Goal: Check status: Check status

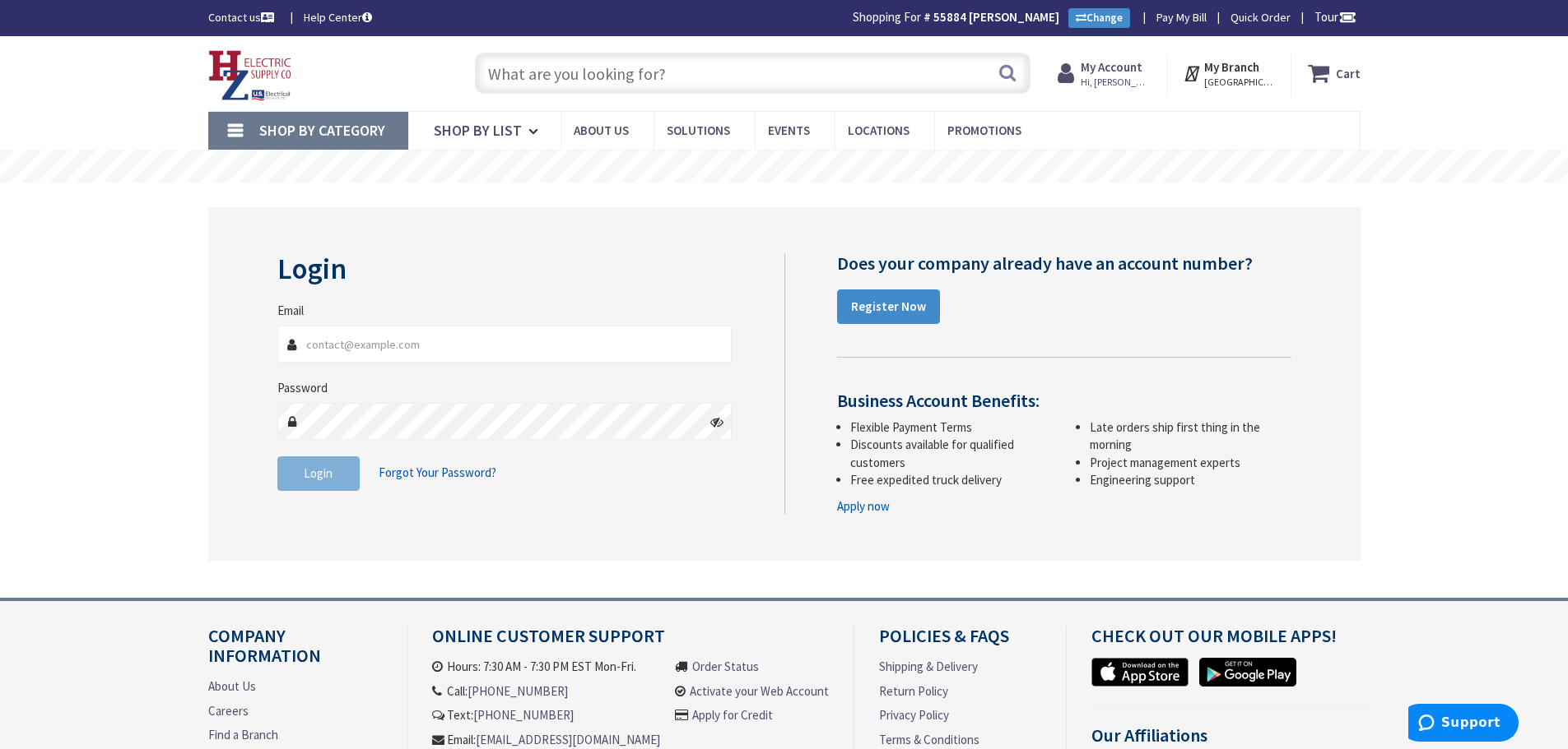
type input "rrkim71@gmail.com"
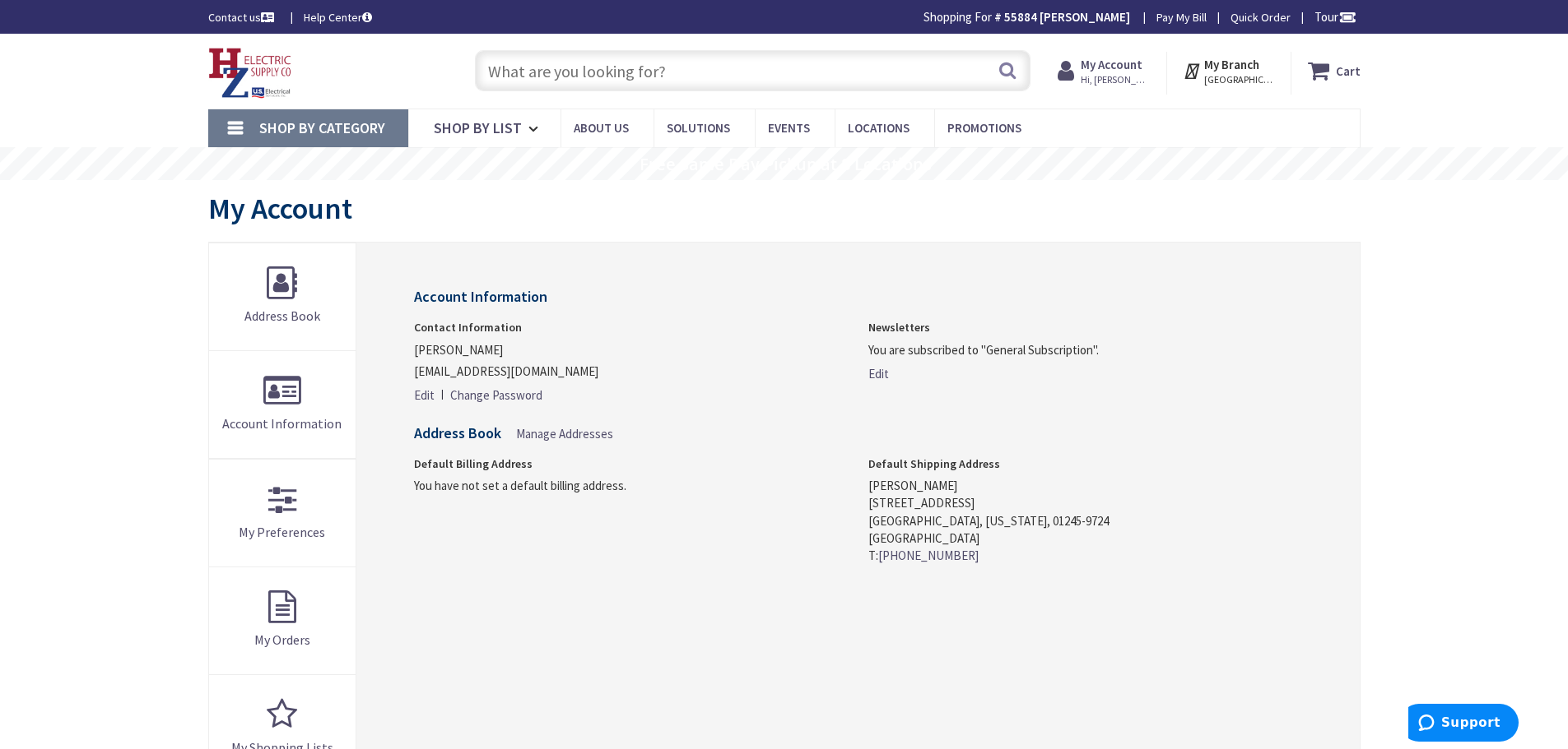
click at [1125, 66] on strong "My Account" at bounding box center [1111, 65] width 62 height 16
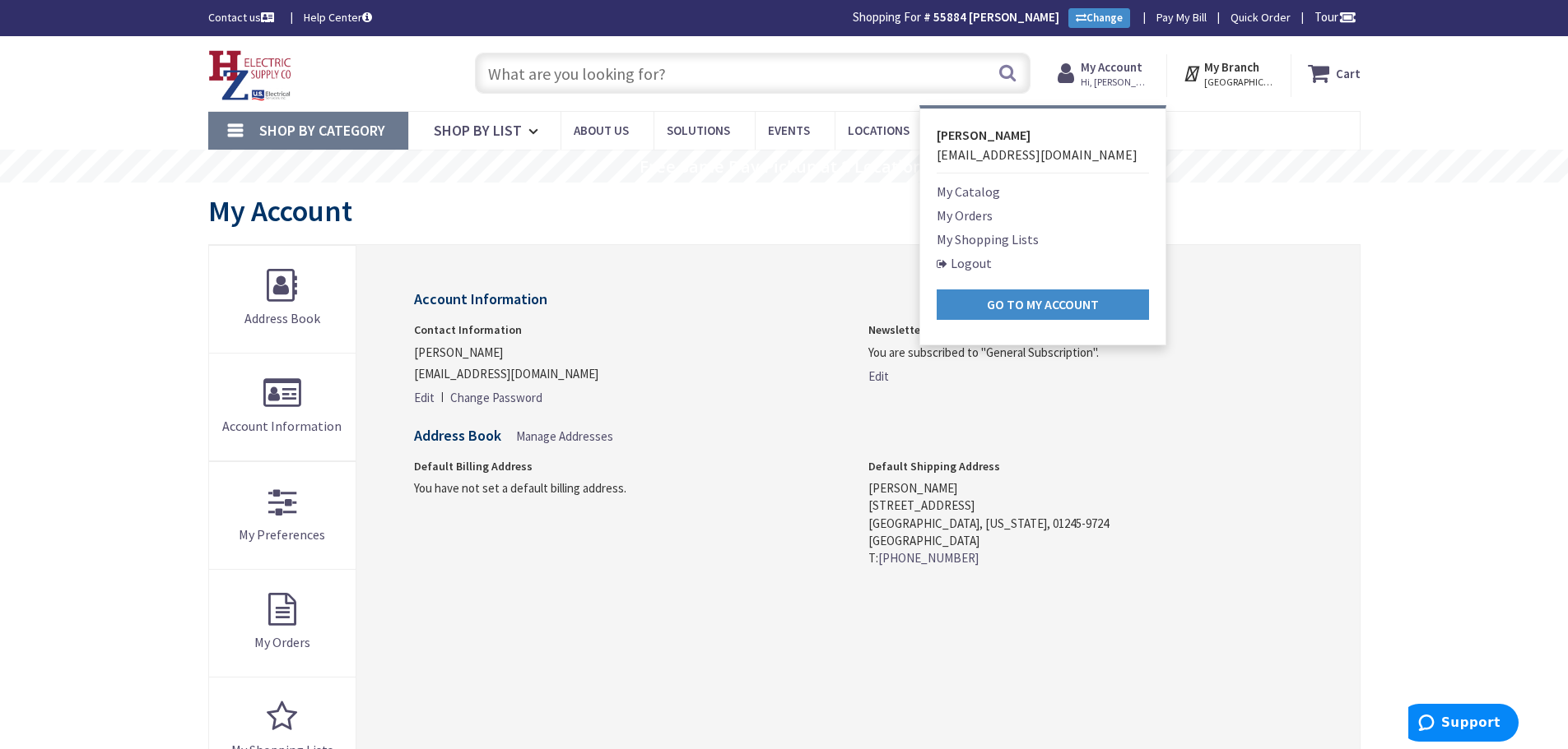
click at [957, 215] on link "My Orders" at bounding box center [964, 215] width 56 height 20
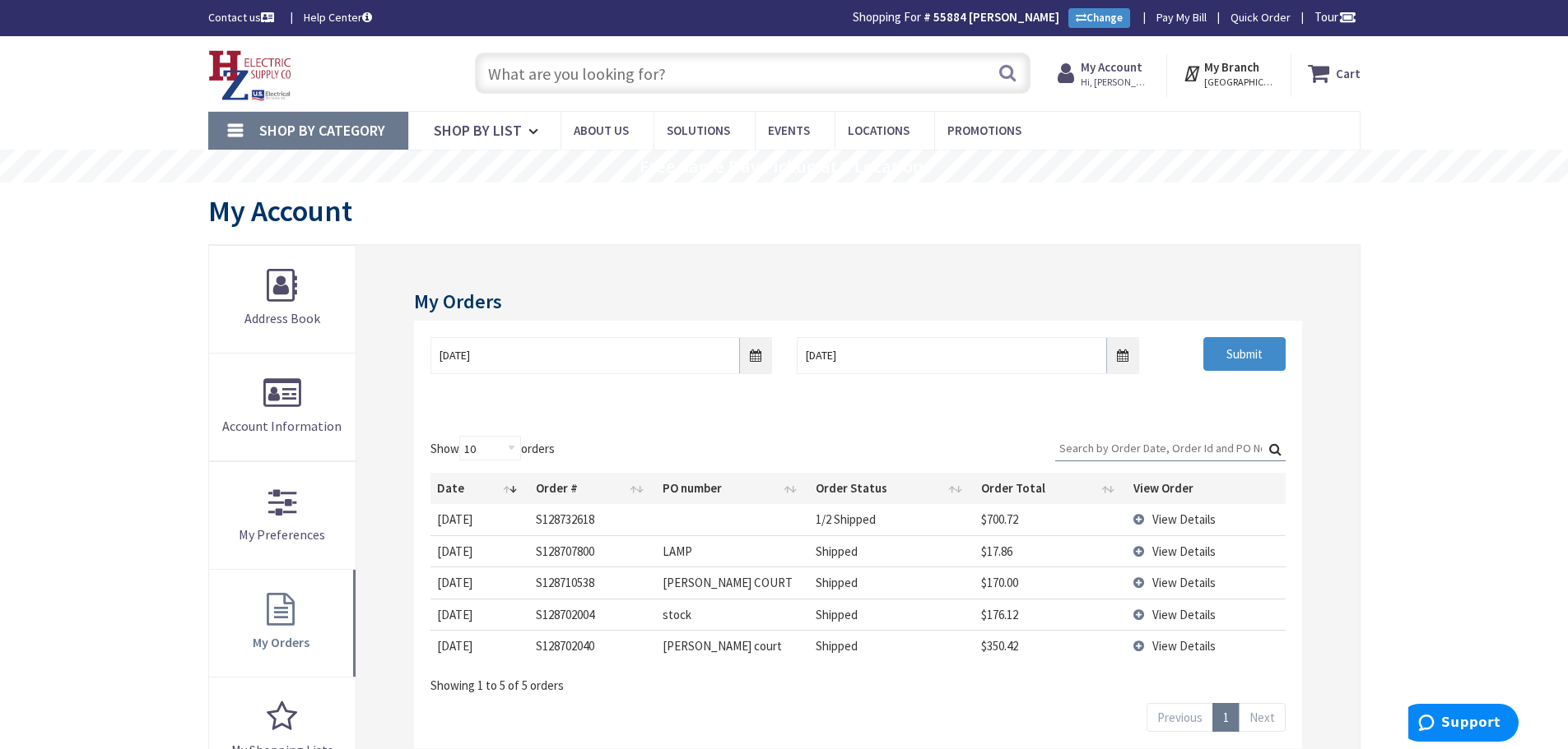
click at [1136, 580] on td "View Details" at bounding box center [1205, 583] width 158 height 31
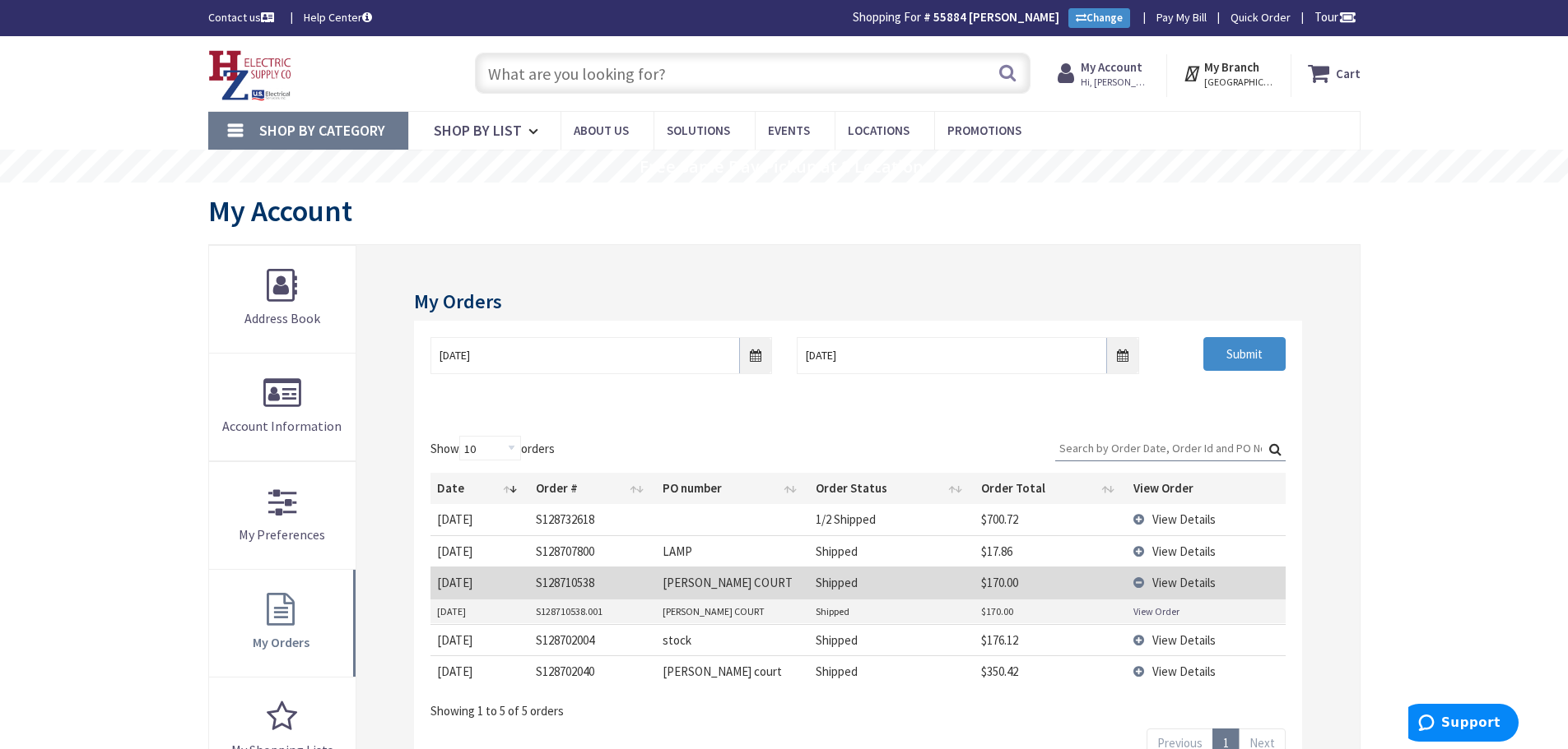
click at [1143, 610] on link "View Order" at bounding box center [1156, 612] width 46 height 14
click at [1136, 671] on td "View Details" at bounding box center [1205, 672] width 158 height 31
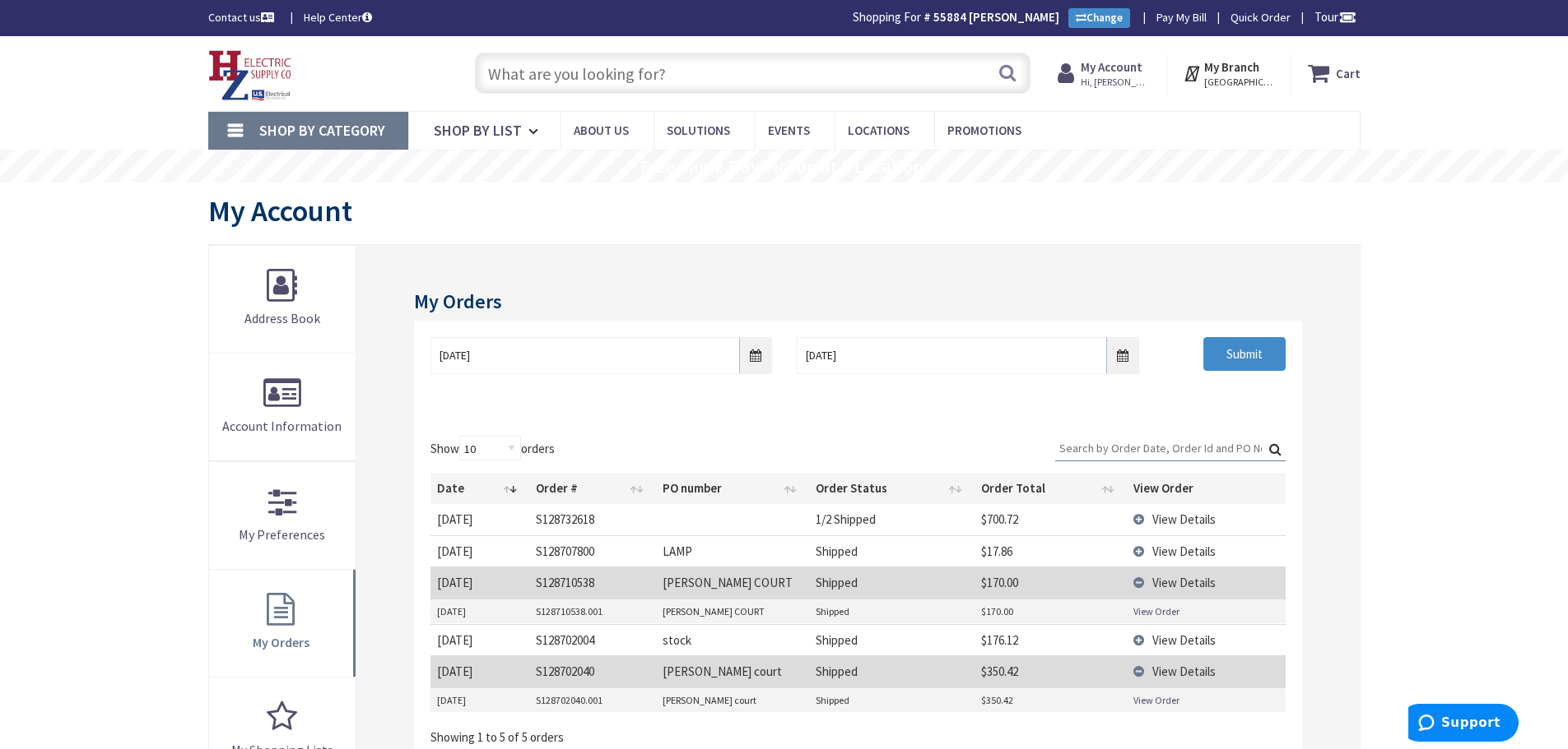
click at [1143, 703] on link "View Order" at bounding box center [1156, 700] width 46 height 14
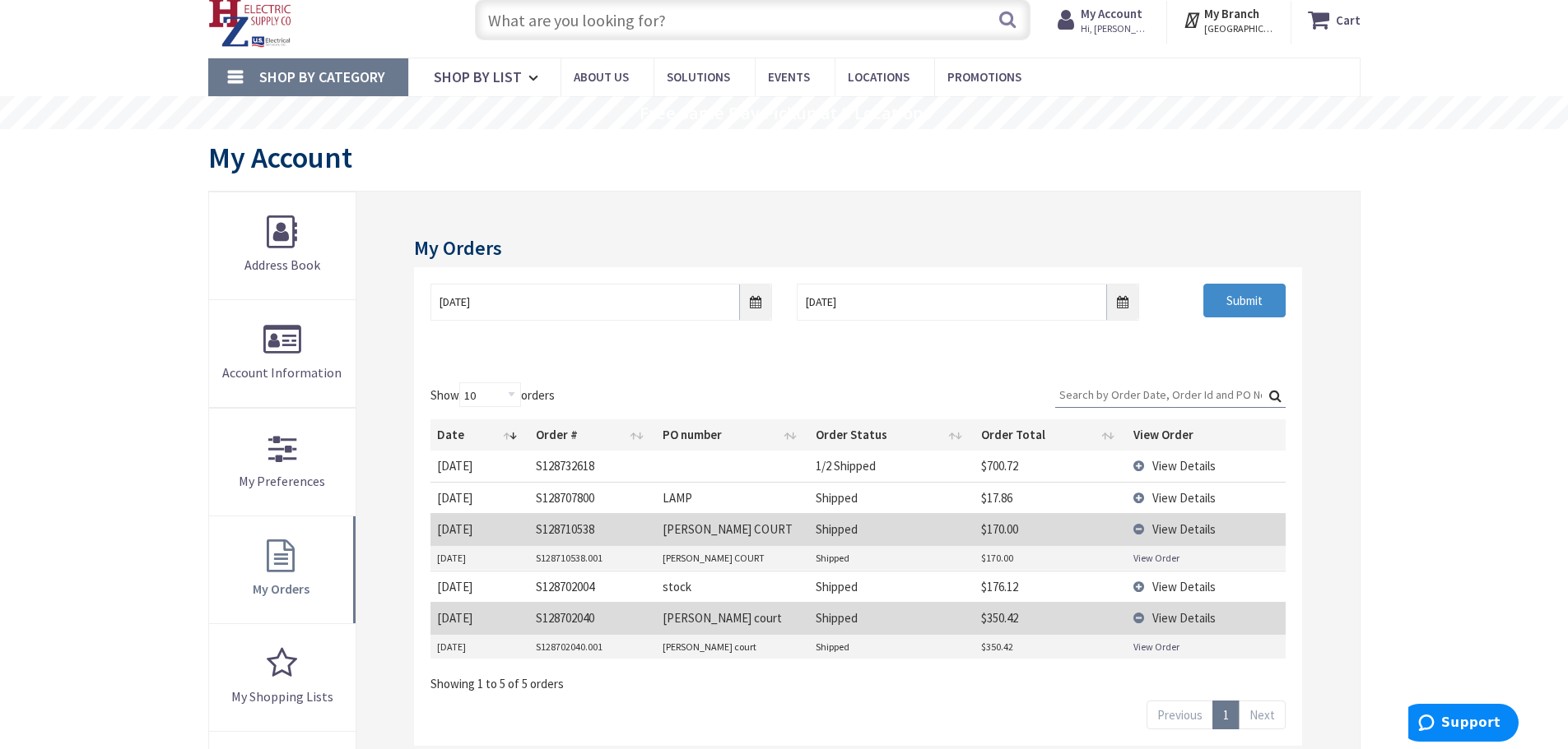
scroll to position [82, 0]
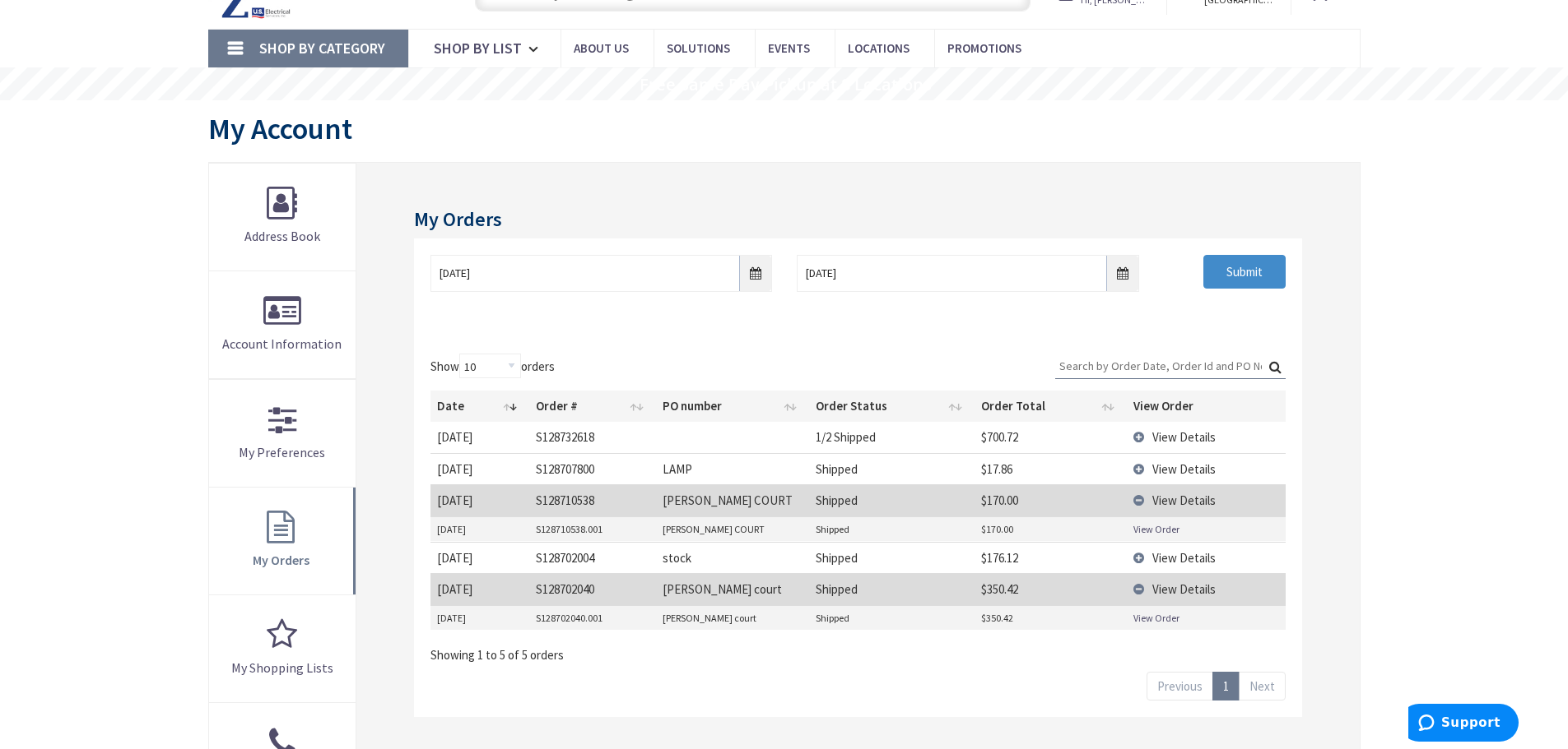
click at [1140, 552] on td "View Details" at bounding box center [1205, 558] width 158 height 31
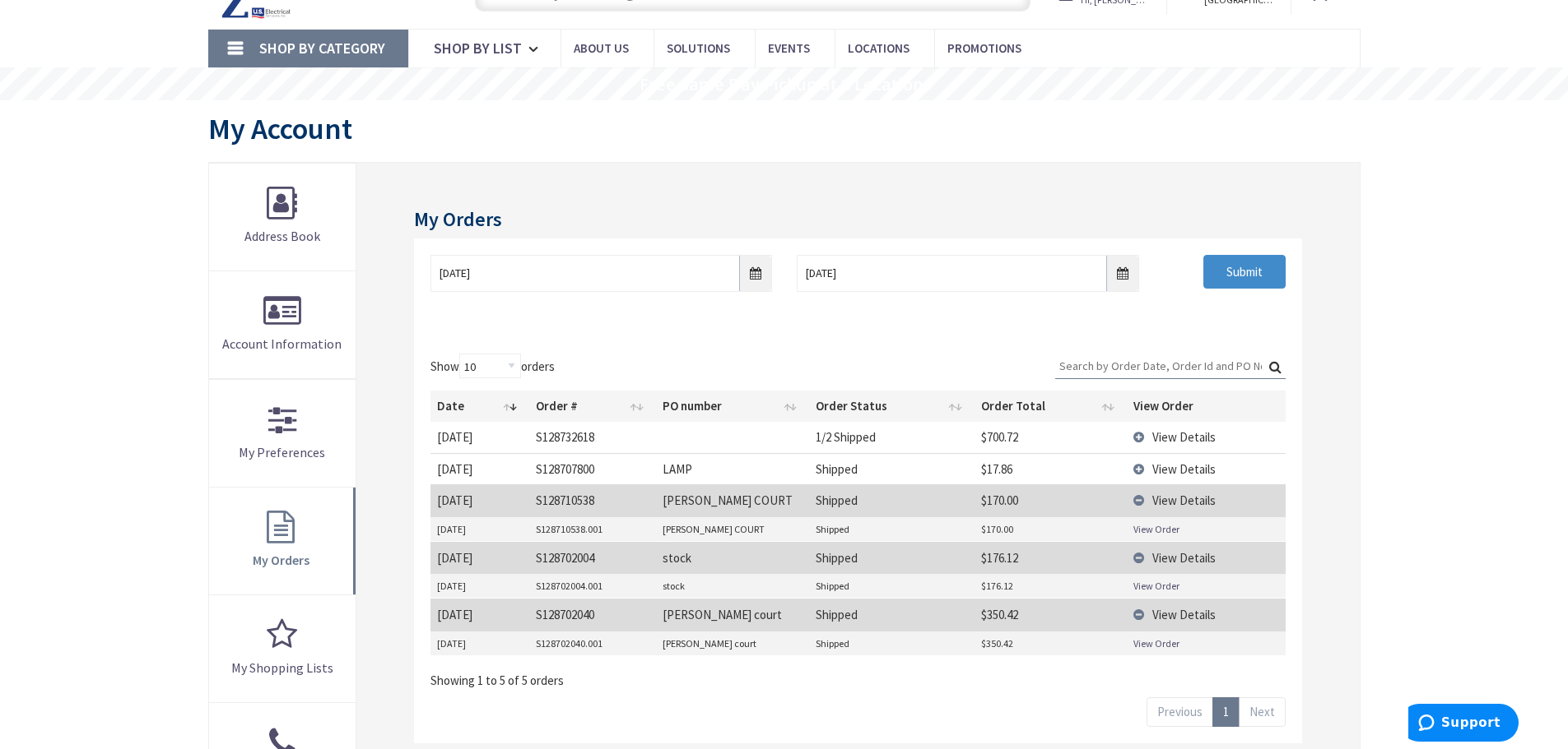
click at [1146, 588] on link "View Order" at bounding box center [1156, 586] width 46 height 14
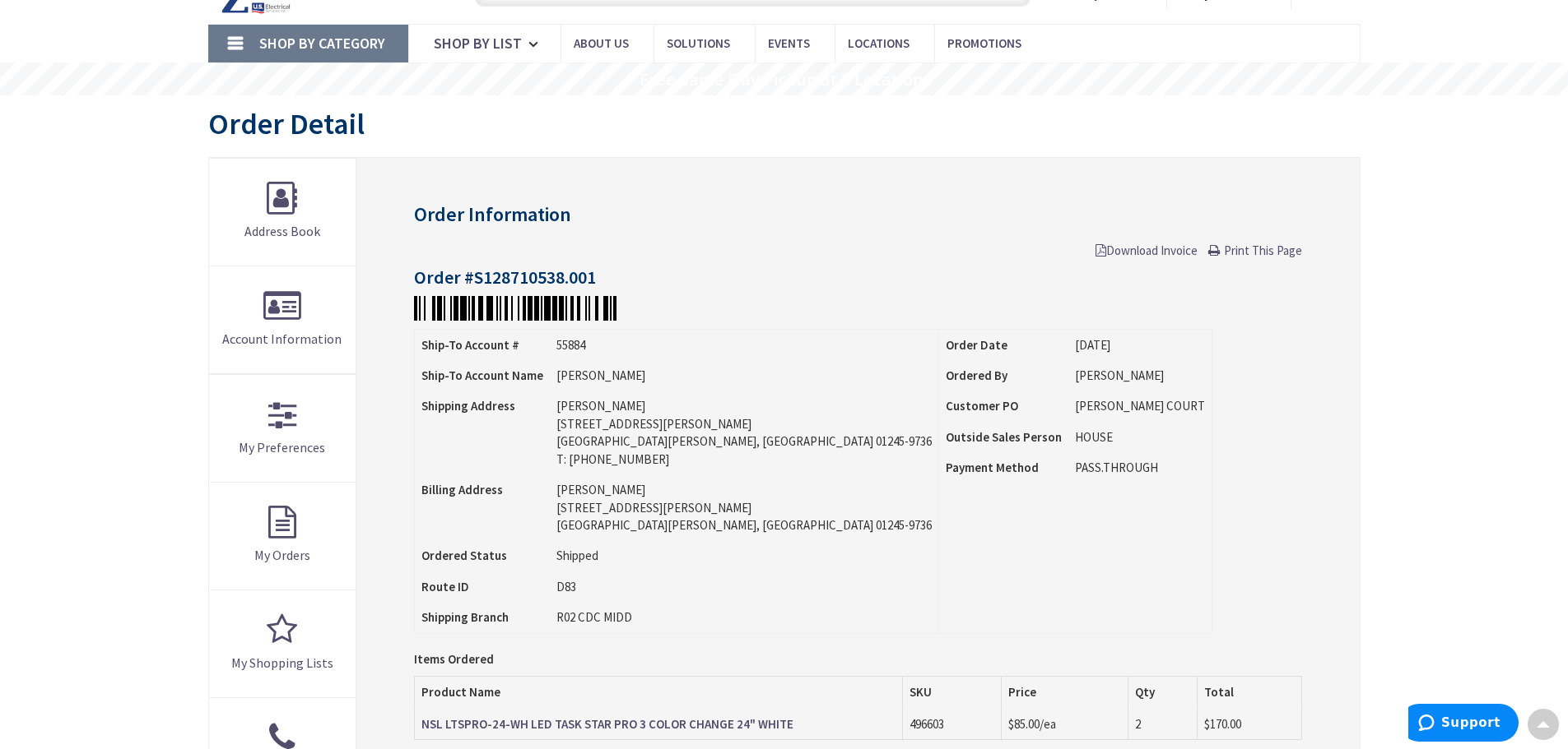
scroll to position [82, 0]
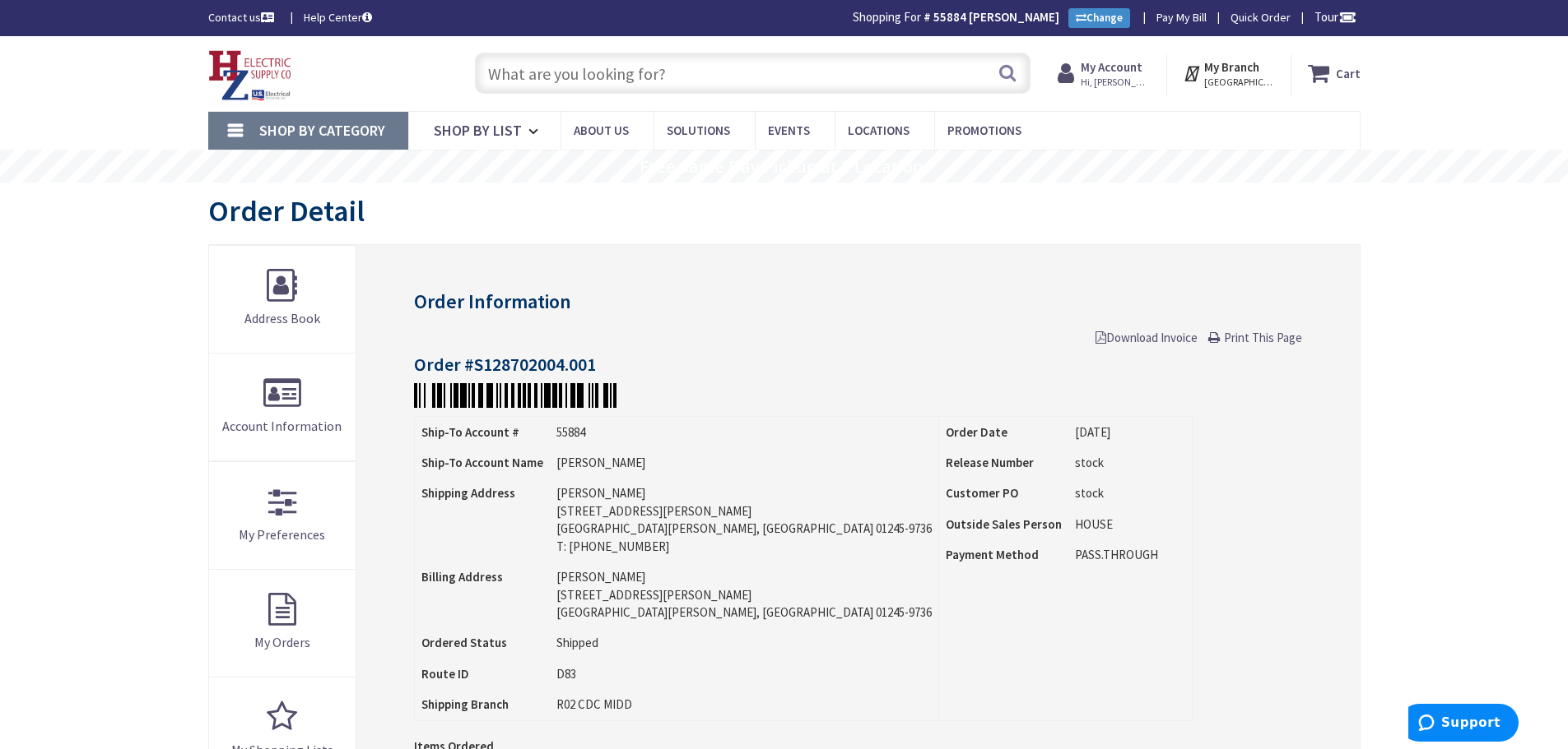
click at [679, 71] on input "text" at bounding box center [752, 73] width 555 height 41
paste input "LITH CSS-L48-ALO3"
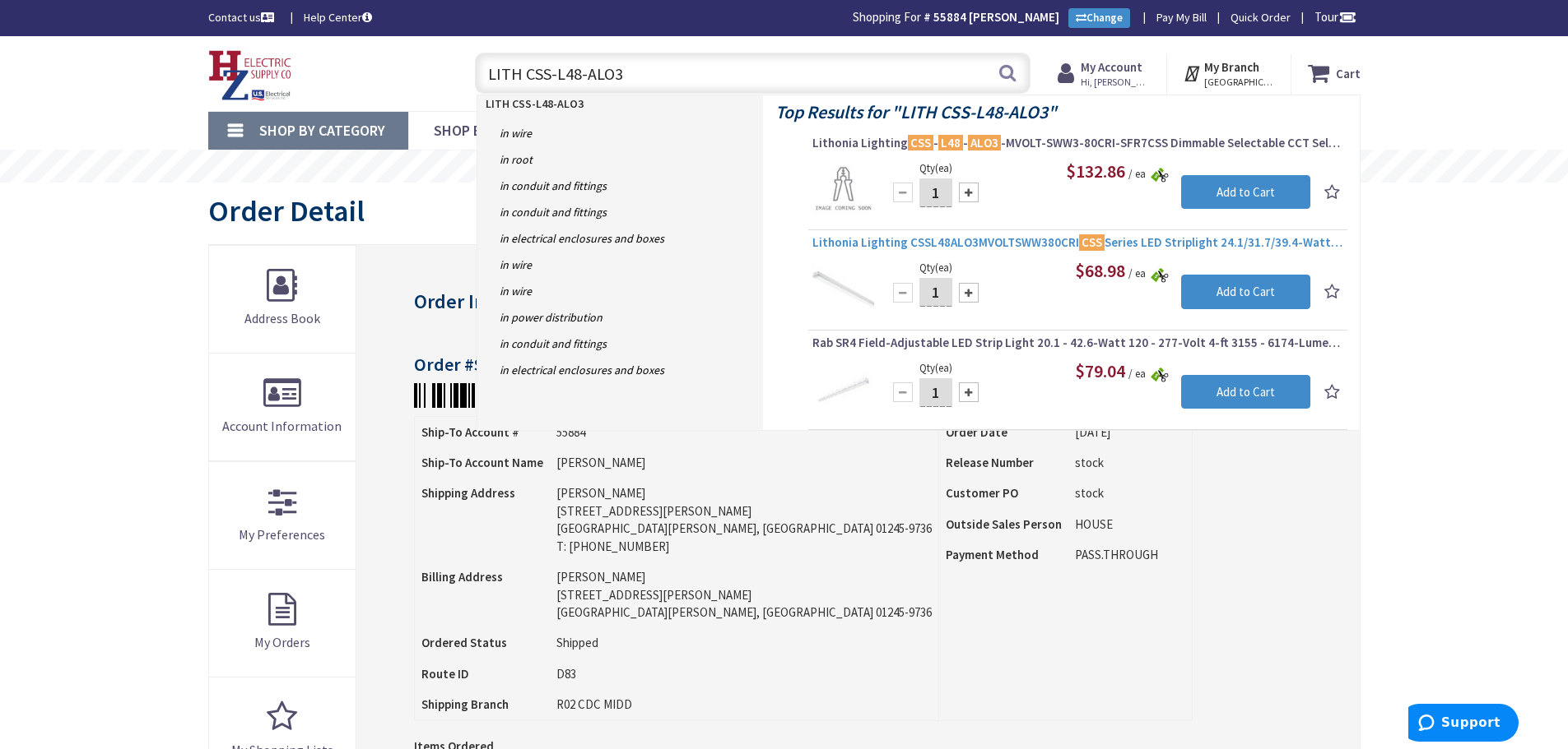
type input "LITH CSS-L48-ALO3"
click at [888, 243] on span "Lithonia Lighting CSSL48ALO3MVOLTSWW380CRI CSS Series LED Striplight 24.1/31.7/…" at bounding box center [1077, 242] width 531 height 17
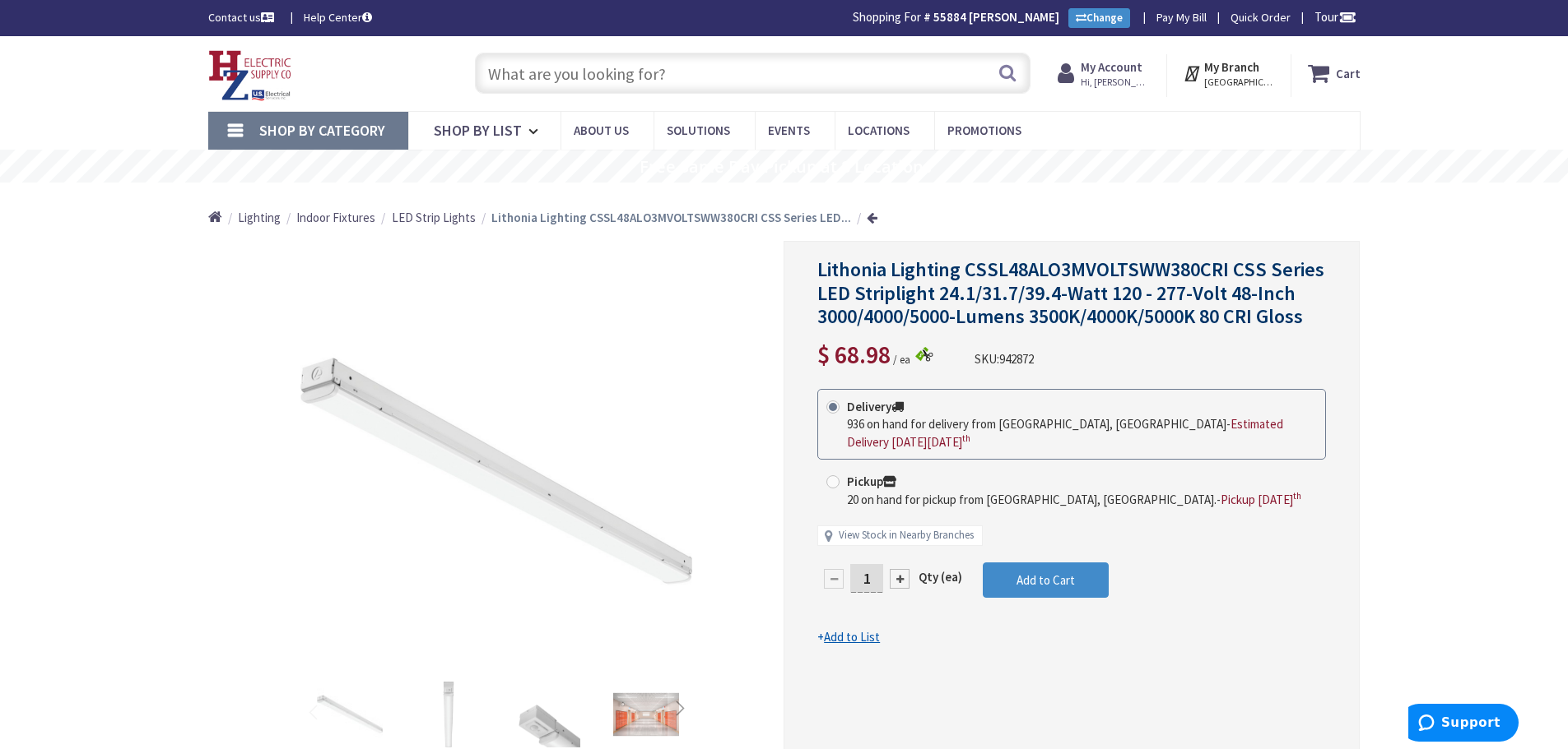
click at [817, 271] on div "Lithonia Lighting CSSL48ALO3MVOLTSWW380CRI CSS Series LED Striplight 24.1/31.7/…" at bounding box center [1071, 524] width 576 height 567
drag, startPoint x: 820, startPoint y: 296, endPoint x: 937, endPoint y: 297, distance: 117.0
click at [937, 297] on span "Lithonia Lighting CSSL48ALO3MVOLTSWW380CRI CSS Series LED Striplight 24.1/31.7/…" at bounding box center [1070, 293] width 507 height 73
copy span "LED Striplight"
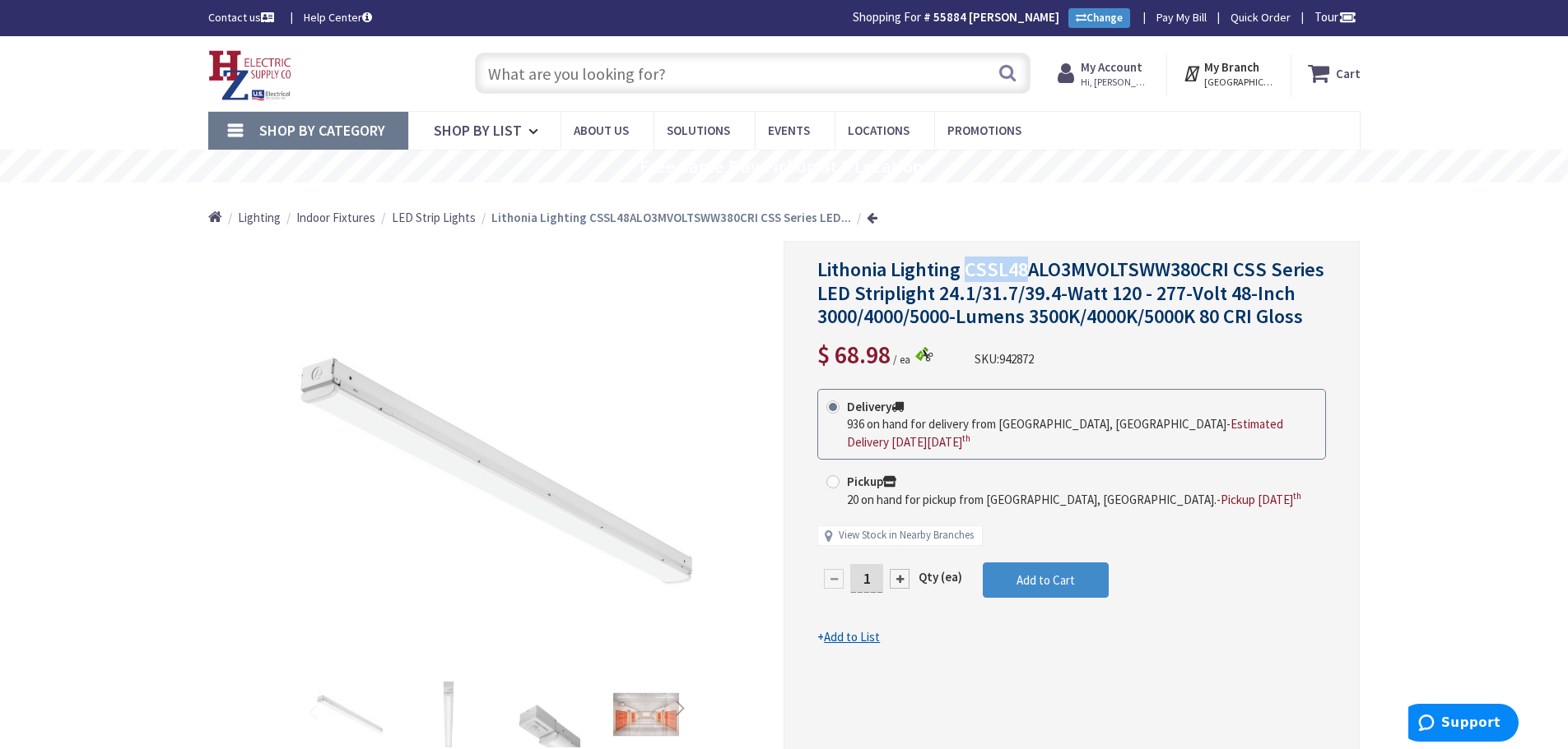
drag, startPoint x: 967, startPoint y: 268, endPoint x: 1033, endPoint y: 272, distance: 66.1
click at [1033, 272] on span "Lithonia Lighting CSSL48ALO3MVOLTSWW380CRI CSS Series LED Striplight 24.1/31.7/…" at bounding box center [1070, 293] width 507 height 73
copy span "CSSL48"
